Goal: Information Seeking & Learning: Check status

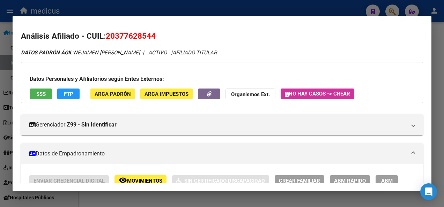
click at [192, 202] on div at bounding box center [222, 103] width 444 height 207
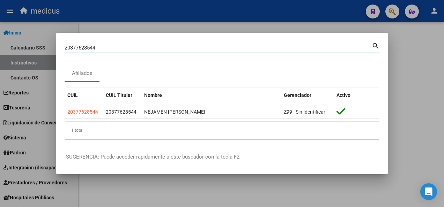
drag, startPoint x: 99, startPoint y: 48, endPoint x: 0, endPoint y: 48, distance: 99.4
click at [0, 48] on html "menu medicus person Firma Express Inicio Calendario SSS Instructivos Contacto O…" at bounding box center [222, 103] width 444 height 207
paste input "08258255"
type input "20308258255"
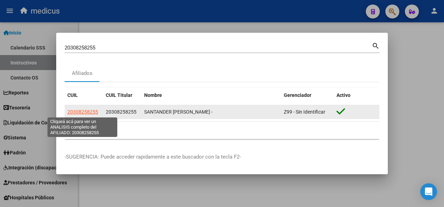
click at [77, 110] on span "20308258255" at bounding box center [82, 112] width 31 height 6
type textarea "20308258255"
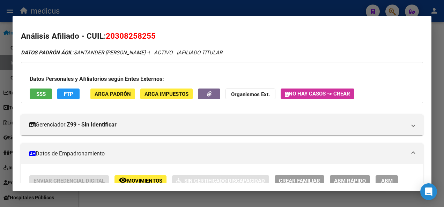
click at [35, 95] on button "SSS" at bounding box center [41, 94] width 22 height 11
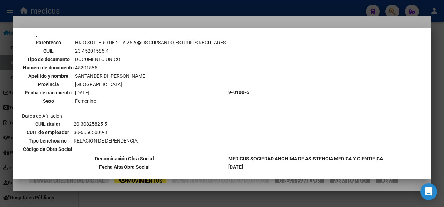
scroll to position [748, 0]
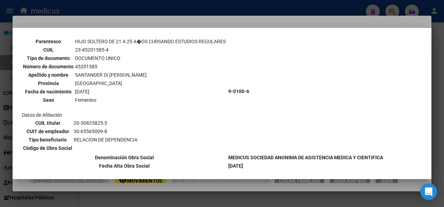
click at [345, 195] on div at bounding box center [222, 103] width 444 height 207
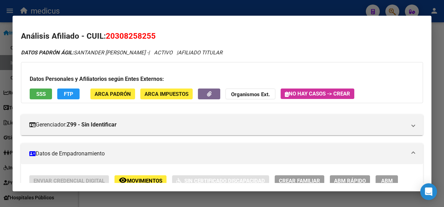
click at [163, 200] on div at bounding box center [222, 103] width 444 height 207
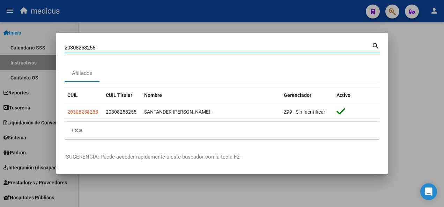
drag, startPoint x: 100, startPoint y: 48, endPoint x: 21, endPoint y: 49, distance: 79.5
click at [21, 49] on div "20308258255 Buscar (apellido, dni, cuil, nro traspaso, cuit, obra social) searc…" at bounding box center [222, 103] width 444 height 207
paste input "7356207217"
type input "27356207217"
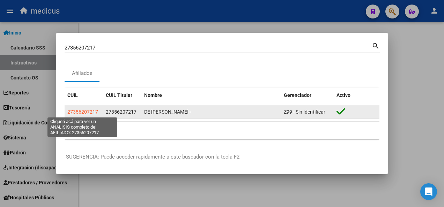
click at [78, 111] on span "27356207217" at bounding box center [82, 112] width 31 height 6
type textarea "27356207217"
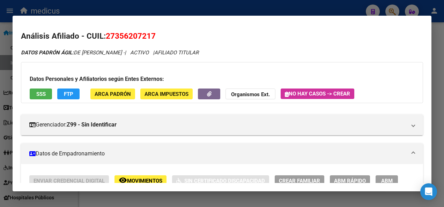
click at [42, 95] on span "SSS" at bounding box center [40, 94] width 9 height 6
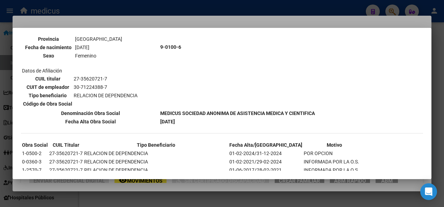
scroll to position [687, 0]
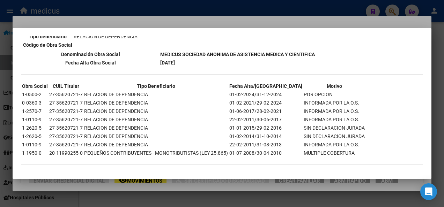
click at [186, 198] on div at bounding box center [222, 103] width 444 height 207
